Goal: Information Seeking & Learning: Learn about a topic

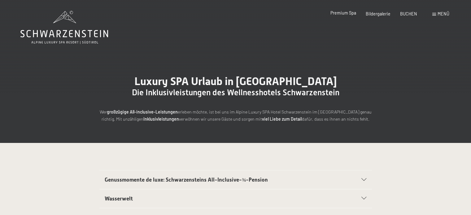
click at [343, 12] on span "Premium Spa" at bounding box center [343, 12] width 26 height 5
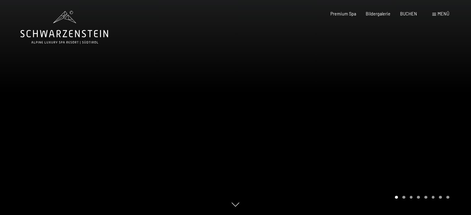
click at [449, 108] on div at bounding box center [352, 107] width 235 height 215
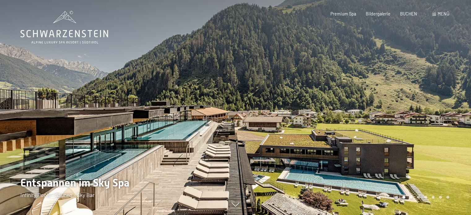
click at [437, 103] on div at bounding box center [352, 107] width 235 height 215
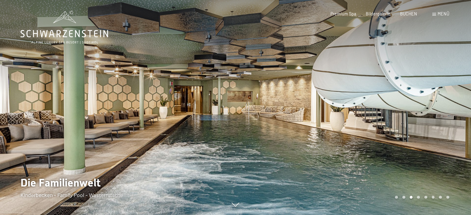
click at [428, 97] on div at bounding box center [352, 107] width 235 height 215
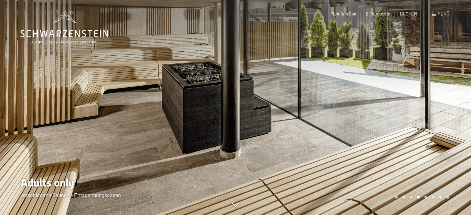
click at [414, 76] on div at bounding box center [352, 107] width 235 height 215
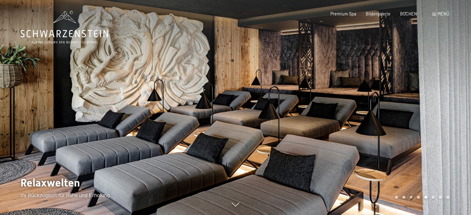
click at [432, 83] on div at bounding box center [352, 107] width 235 height 215
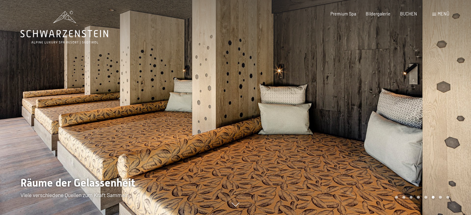
click at [414, 94] on div at bounding box center [352, 107] width 235 height 215
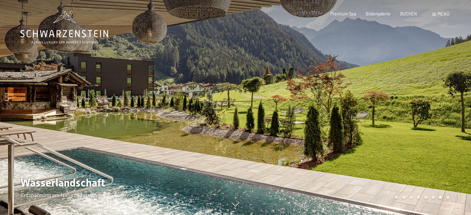
click at [416, 96] on div at bounding box center [352, 107] width 235 height 215
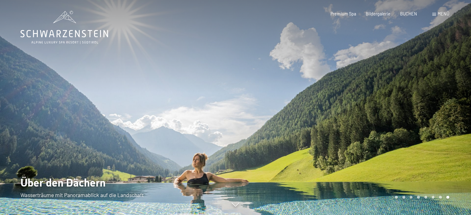
click at [410, 99] on div at bounding box center [352, 107] width 235 height 215
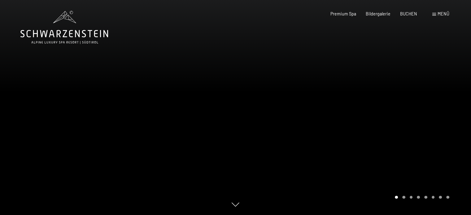
click at [406, 91] on div at bounding box center [352, 107] width 235 height 215
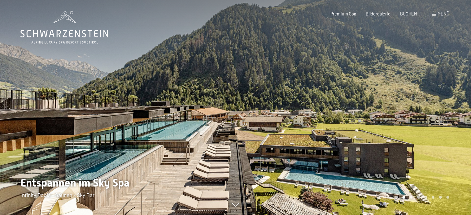
click at [382, 130] on div at bounding box center [352, 107] width 235 height 215
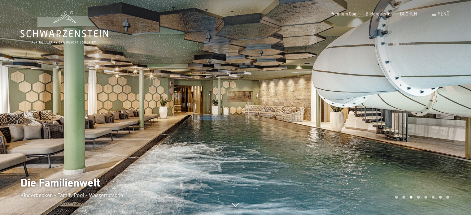
click at [382, 130] on div at bounding box center [352, 107] width 235 height 215
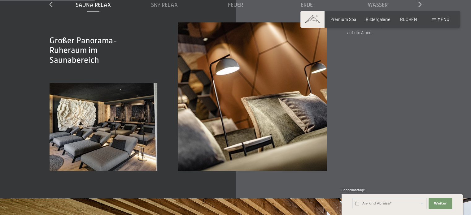
scroll to position [773, 0]
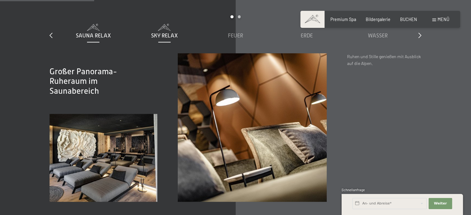
click at [167, 39] on span "Sky Relax" at bounding box center [164, 35] width 27 height 6
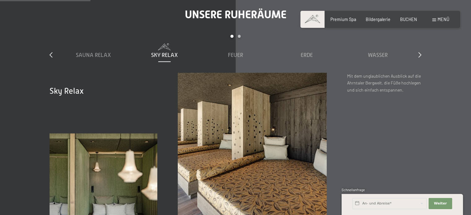
scroll to position [743, 0]
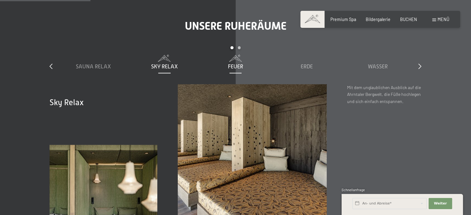
click at [229, 70] on span "Feuer" at bounding box center [235, 66] width 15 height 6
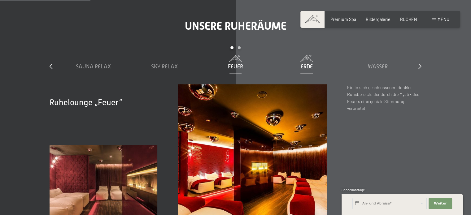
click at [310, 62] on span at bounding box center [306, 58] width 66 height 7
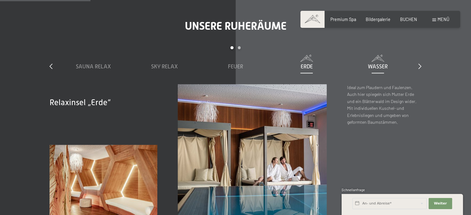
click at [372, 70] on span "Wasser" at bounding box center [378, 66] width 20 height 6
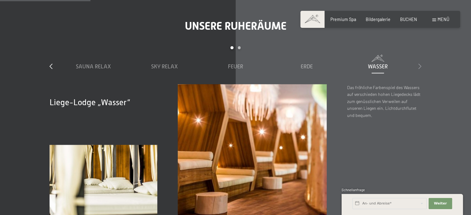
click at [420, 69] on icon at bounding box center [419, 66] width 3 height 6
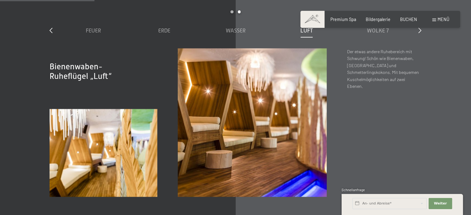
scroll to position [773, 0]
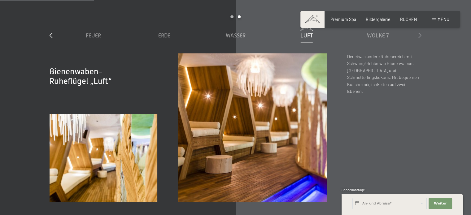
click at [418, 38] on icon at bounding box center [419, 35] width 3 height 6
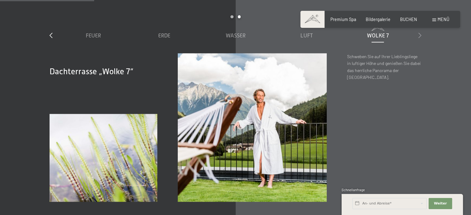
click at [420, 38] on icon at bounding box center [419, 35] width 3 height 6
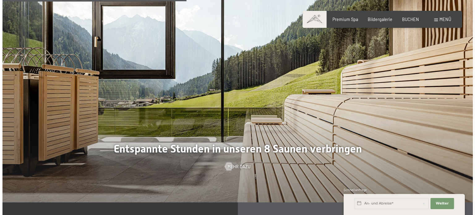
scroll to position [1516, 0]
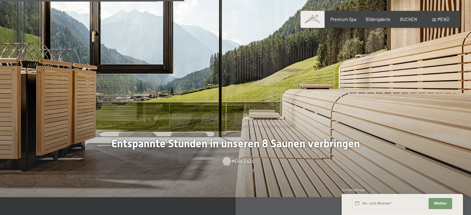
click at [235, 165] on span "Mehr dazu" at bounding box center [242, 161] width 23 height 6
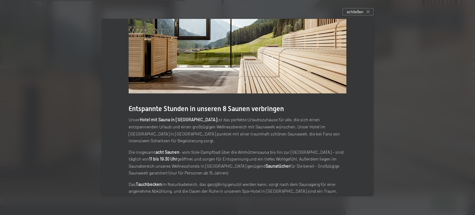
scroll to position [60, 0]
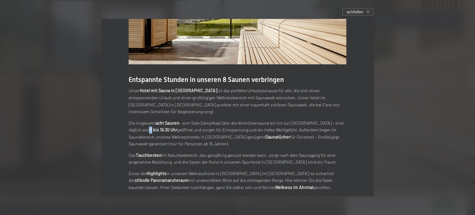
drag, startPoint x: 340, startPoint y: 115, endPoint x: 351, endPoint y: 116, distance: 10.5
click at [351, 116] on div "Entspannte Stunden in unseren 8 Saunen verbringen Unser Hotel mit Sauna in Südt…" at bounding box center [237, 81] width 272 height 244
drag, startPoint x: 132, startPoint y: 122, endPoint x: 147, endPoint y: 124, distance: 14.9
click at [149, 127] on strong "11 bis 19.30 Uhr" at bounding box center [163, 129] width 28 height 5
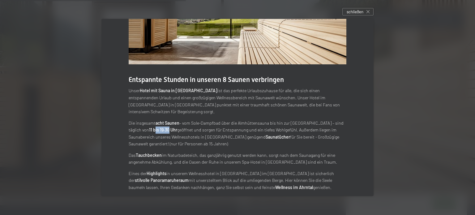
drag, startPoint x: 142, startPoint y: 123, endPoint x: 129, endPoint y: 123, distance: 13.3
click at [149, 127] on strong "11 bis 19.30 Uhr" at bounding box center [163, 129] width 28 height 5
click at [166, 125] on p "Die insgesamt acht Saunen – vom Sole-Dampfbad über die Almhüttensauna bis hin z…" at bounding box center [238, 134] width 218 height 28
click at [362, 14] on span "schließen" at bounding box center [355, 12] width 17 height 6
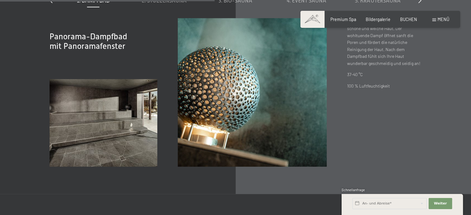
scroll to position [1763, 0]
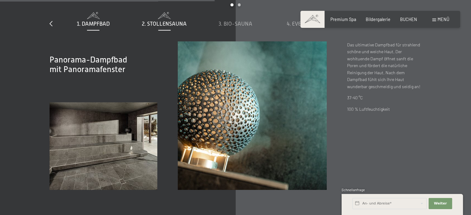
click at [166, 27] on span "2. Stollensauna" at bounding box center [164, 24] width 45 height 6
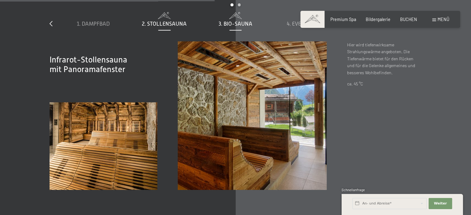
click at [234, 27] on span "3. Bio-Sauna" at bounding box center [235, 24] width 34 height 6
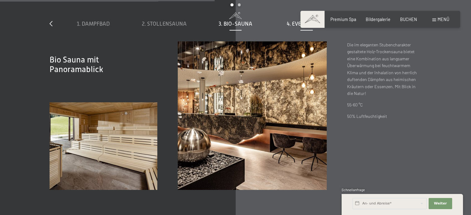
click at [296, 27] on span "4. Event Sauna" at bounding box center [306, 24] width 40 height 6
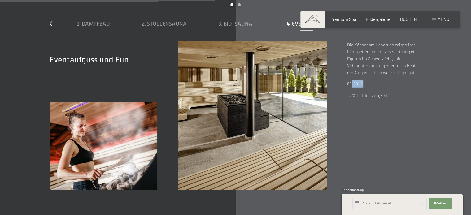
drag, startPoint x: 351, startPoint y: 93, endPoint x: 371, endPoint y: 90, distance: 20.2
click at [371, 88] on p "80-90 °C" at bounding box center [384, 83] width 74 height 7
click at [381, 88] on p "80-90 °C" at bounding box center [384, 83] width 74 height 7
click at [375, 88] on p "80-90 °C" at bounding box center [384, 83] width 74 height 7
click at [381, 27] on span "5. Kräutersauna" at bounding box center [377, 24] width 45 height 6
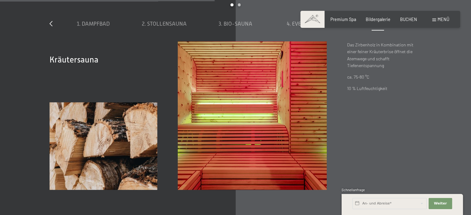
click at [420, 26] on icon at bounding box center [419, 24] width 3 height 6
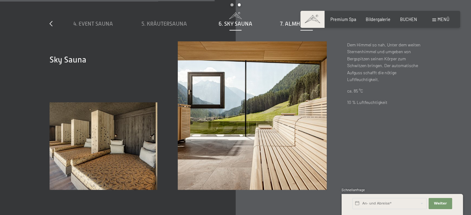
click at [301, 27] on span "7. Almhüttensauna" at bounding box center [307, 24] width 54 height 6
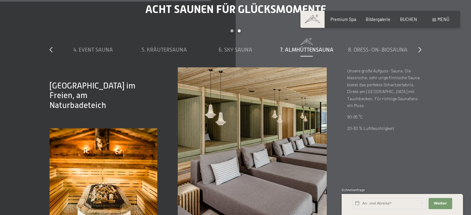
scroll to position [1733, 0]
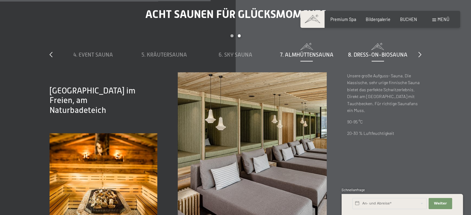
click at [379, 58] on span "8. Dress-on-Biosauna" at bounding box center [377, 55] width 59 height 6
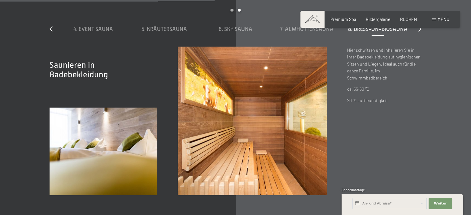
scroll to position [1763, 0]
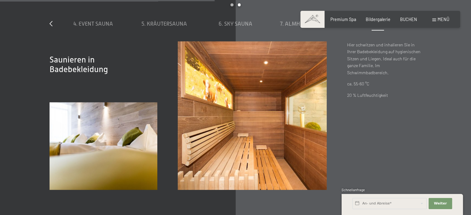
click at [420, 26] on icon at bounding box center [419, 24] width 3 height 6
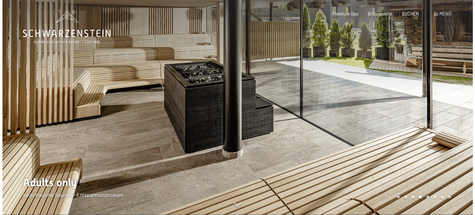
scroll to position [0, 0]
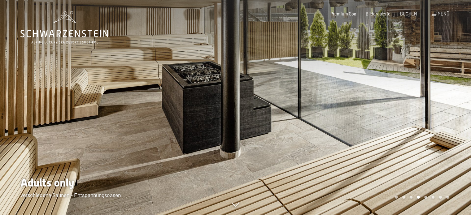
click at [434, 13] on span at bounding box center [434, 14] width 4 height 3
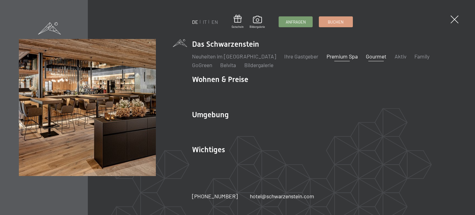
click at [366, 57] on link "Gourmet" at bounding box center [376, 56] width 20 height 7
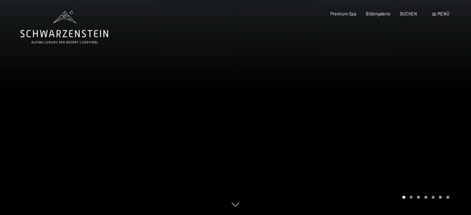
click at [416, 90] on div at bounding box center [352, 107] width 235 height 215
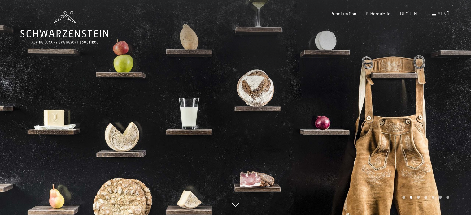
click at [427, 97] on div at bounding box center [352, 107] width 235 height 215
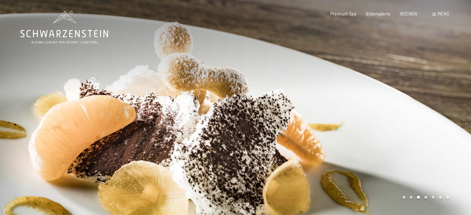
click at [428, 101] on div at bounding box center [352, 107] width 235 height 215
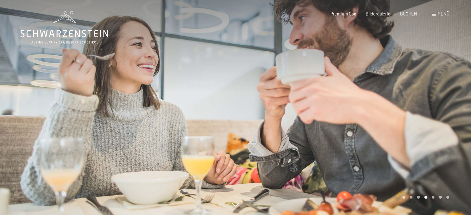
click at [432, 91] on div at bounding box center [352, 107] width 235 height 215
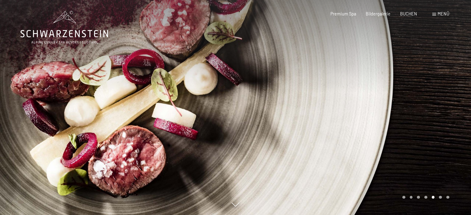
click at [432, 91] on div at bounding box center [352, 107] width 235 height 215
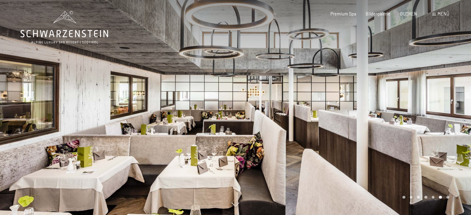
click at [437, 91] on div at bounding box center [352, 107] width 235 height 215
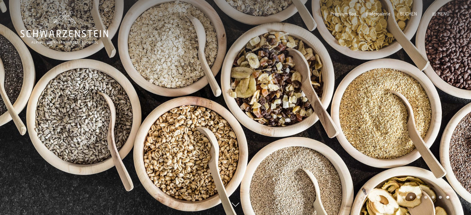
click at [437, 90] on div at bounding box center [352, 107] width 235 height 215
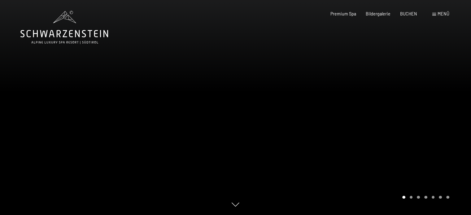
click at [437, 89] on div at bounding box center [352, 107] width 235 height 215
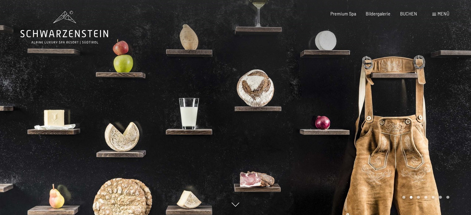
click at [437, 89] on div at bounding box center [352, 107] width 235 height 215
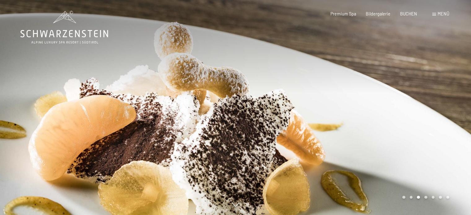
click at [437, 89] on div at bounding box center [352, 107] width 235 height 215
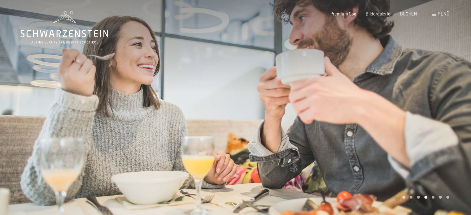
click at [437, 89] on div at bounding box center [352, 107] width 235 height 215
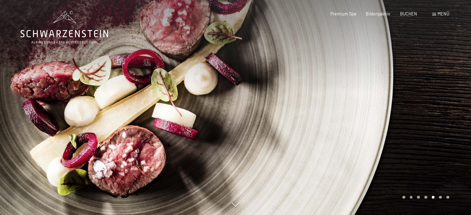
click at [433, 87] on div at bounding box center [352, 107] width 235 height 215
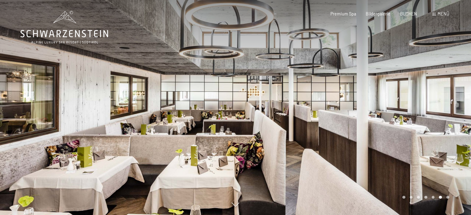
click at [433, 87] on div at bounding box center [352, 107] width 235 height 215
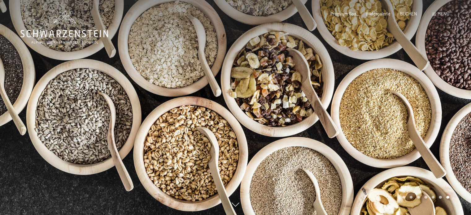
click at [433, 84] on div at bounding box center [352, 107] width 235 height 215
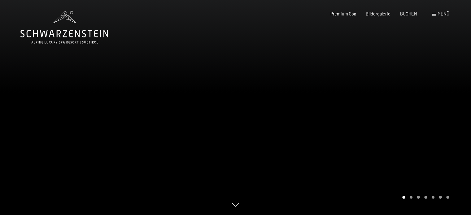
click at [433, 84] on div at bounding box center [352, 107] width 235 height 215
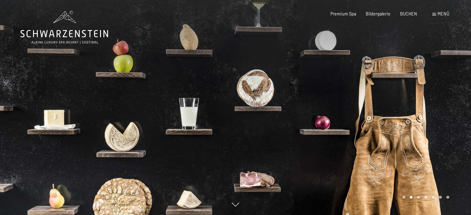
click at [439, 14] on span "Menü" at bounding box center [443, 13] width 12 height 5
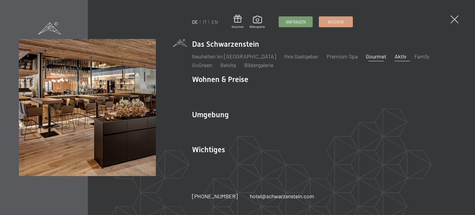
click at [395, 55] on link "Aktiv" at bounding box center [401, 56] width 12 height 7
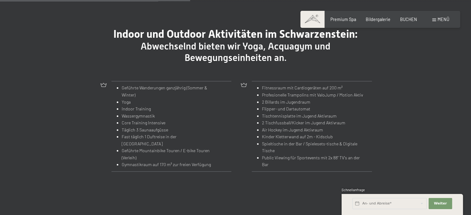
scroll to position [619, 0]
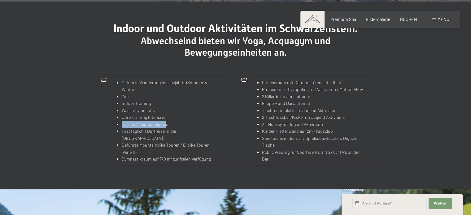
drag, startPoint x: 123, startPoint y: 125, endPoint x: 165, endPoint y: 123, distance: 42.7
click at [165, 123] on li "Täglich 3 Saunaaufgüsse" at bounding box center [169, 124] width 95 height 7
click at [168, 123] on li "Täglich 3 Saunaaufgüsse" at bounding box center [169, 124] width 95 height 7
drag, startPoint x: 165, startPoint y: 124, endPoint x: 123, endPoint y: 123, distance: 42.1
click at [123, 123] on li "Täglich 3 Saunaaufgüsse" at bounding box center [169, 124] width 95 height 7
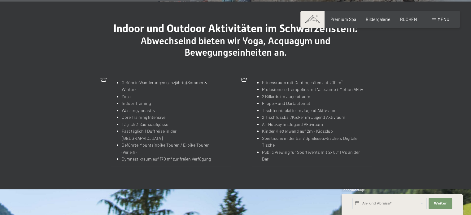
click at [161, 129] on li "Fast täglich 1 Duftreise in der Sauna" at bounding box center [169, 135] width 95 height 14
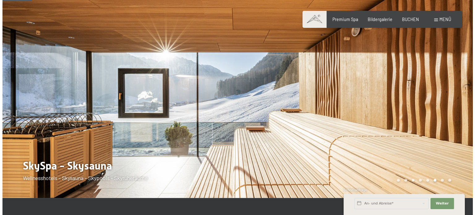
scroll to position [0, 0]
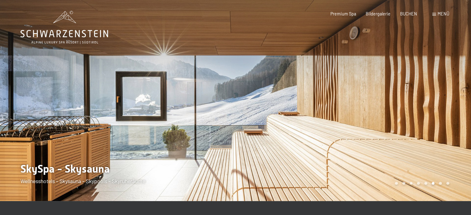
click at [447, 13] on span "Menü" at bounding box center [443, 13] width 12 height 5
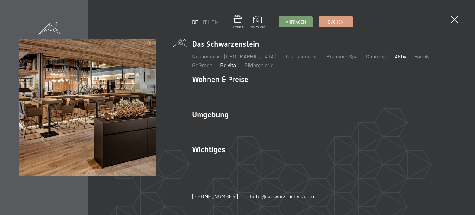
click at [220, 67] on link "Belvita" at bounding box center [228, 65] width 16 height 7
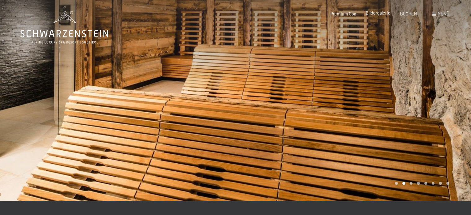
click at [379, 13] on span "Bildergalerie" at bounding box center [377, 12] width 25 height 5
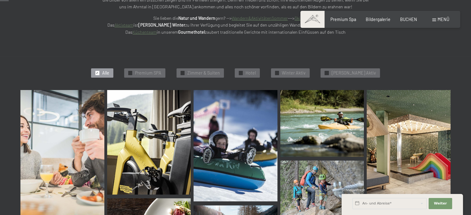
scroll to position [124, 0]
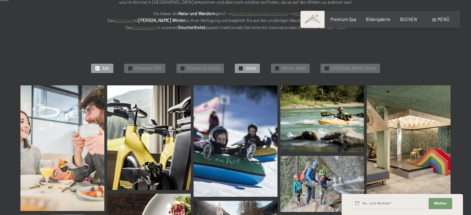
click at [251, 71] on div "✓ Hotel" at bounding box center [247, 68] width 25 height 9
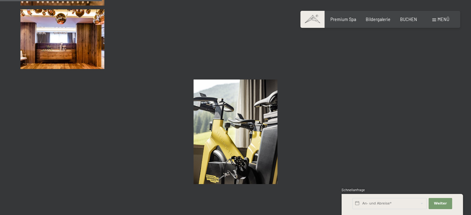
scroll to position [256, 0]
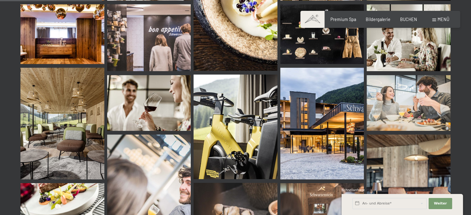
click at [50, 113] on img at bounding box center [62, 124] width 84 height 112
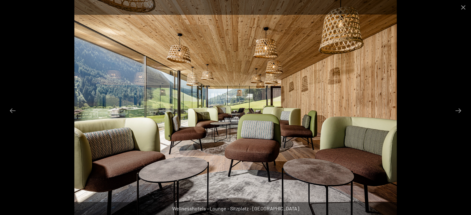
scroll to position [317, 0]
click at [461, 111] on button "Next slide" at bounding box center [457, 111] width 13 height 12
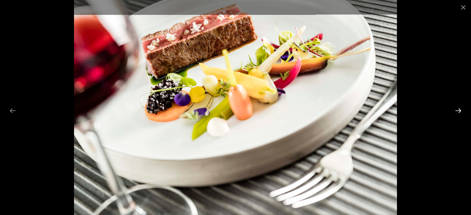
click at [461, 111] on button "Next slide" at bounding box center [457, 111] width 13 height 12
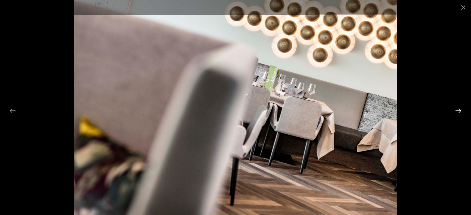
click at [461, 111] on button "Next slide" at bounding box center [457, 111] width 13 height 12
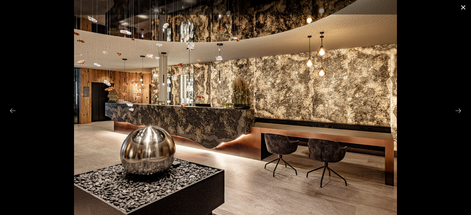
click at [463, 4] on button "Close gallery" at bounding box center [462, 7] width 15 height 15
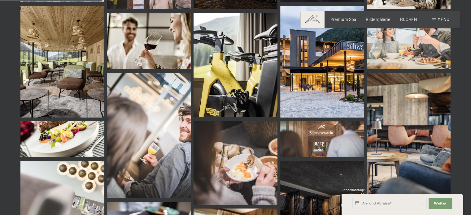
scroll to position [256, 0]
